Goal: Navigation & Orientation: Find specific page/section

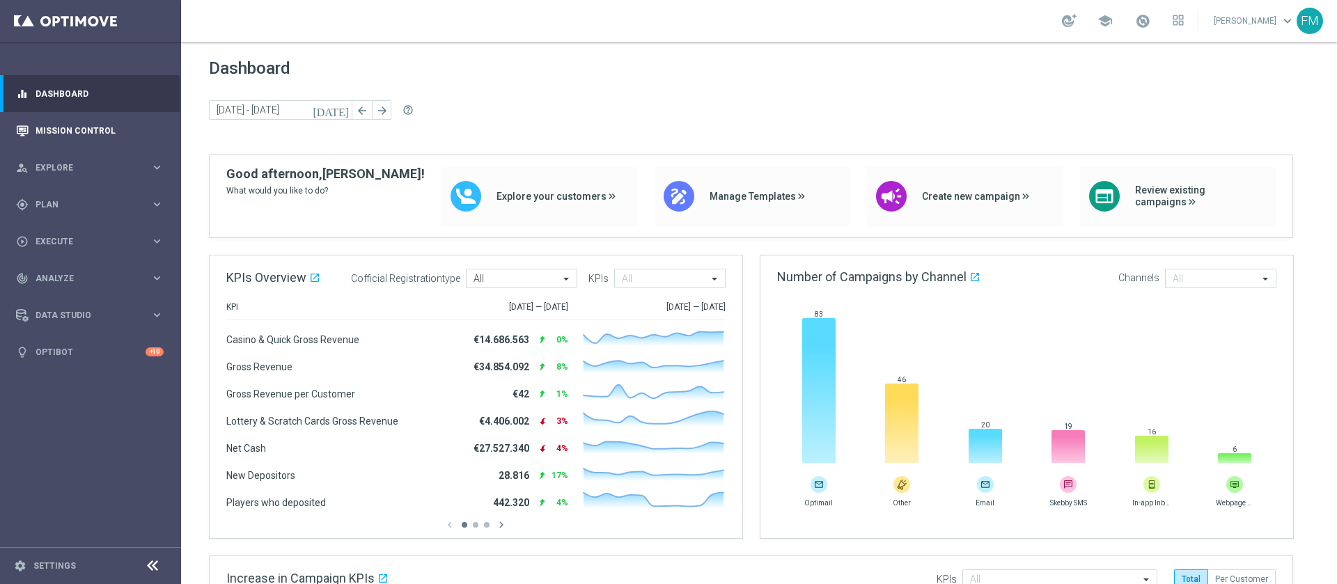
click at [33, 135] on div "Mission Control" at bounding box center [90, 130] width 148 height 37
click at [60, 114] on link "Mission Control" at bounding box center [100, 130] width 128 height 37
